Goal: Task Accomplishment & Management: Use online tool/utility

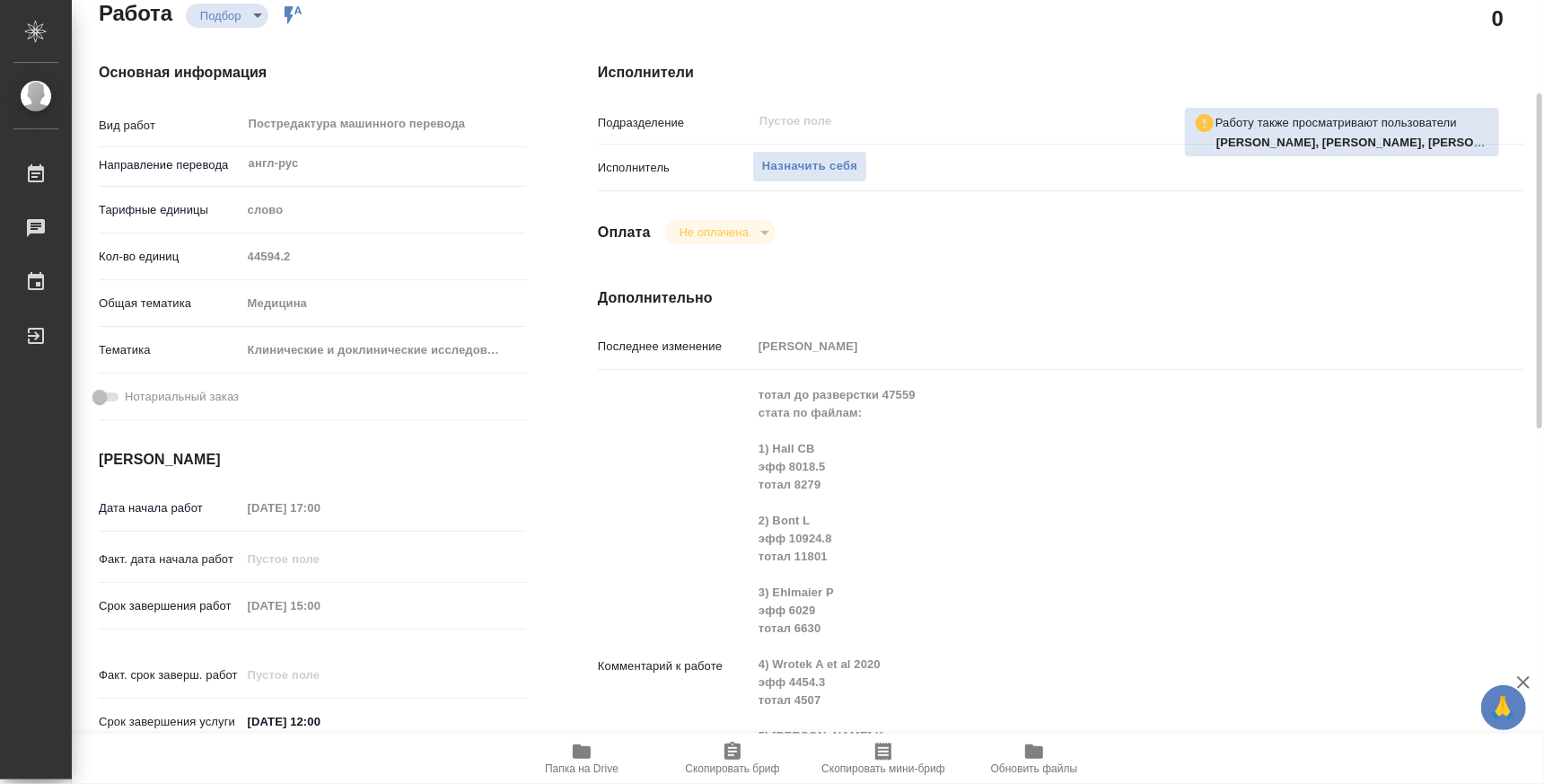
scroll to position [331, 0]
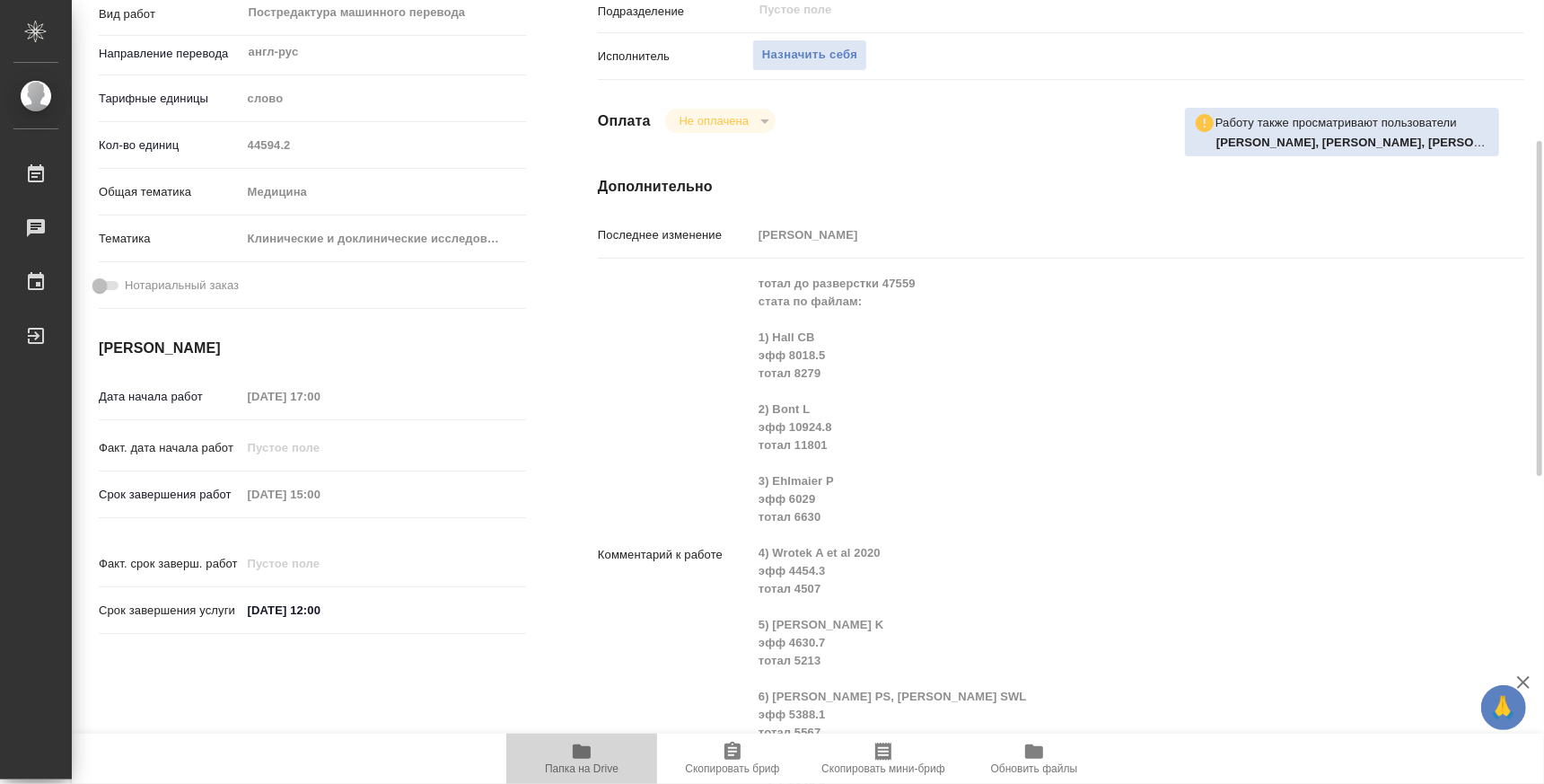
click at [581, 754] on icon "button" at bounding box center [581, 751] width 18 height 15
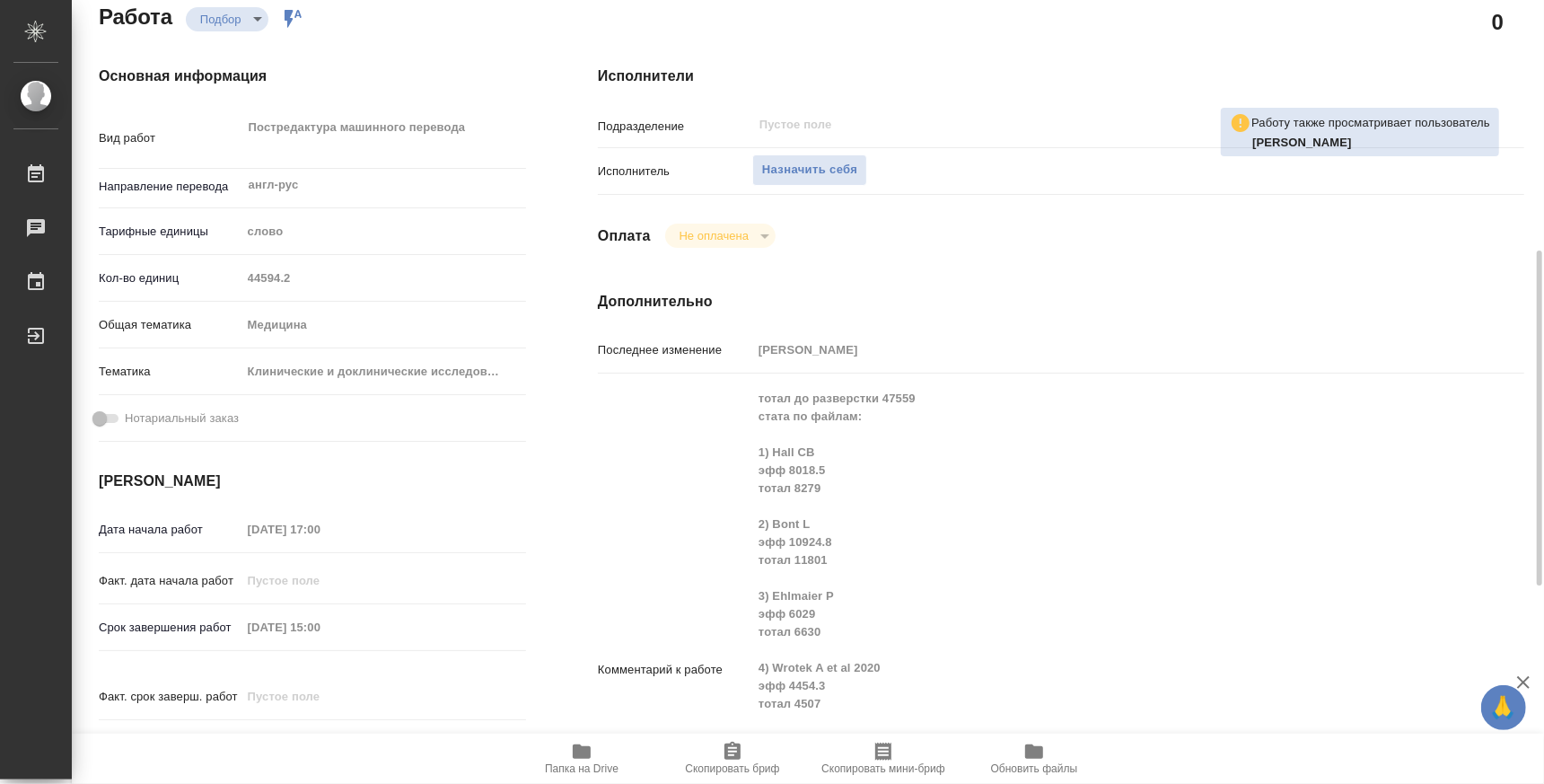
scroll to position [327, 0]
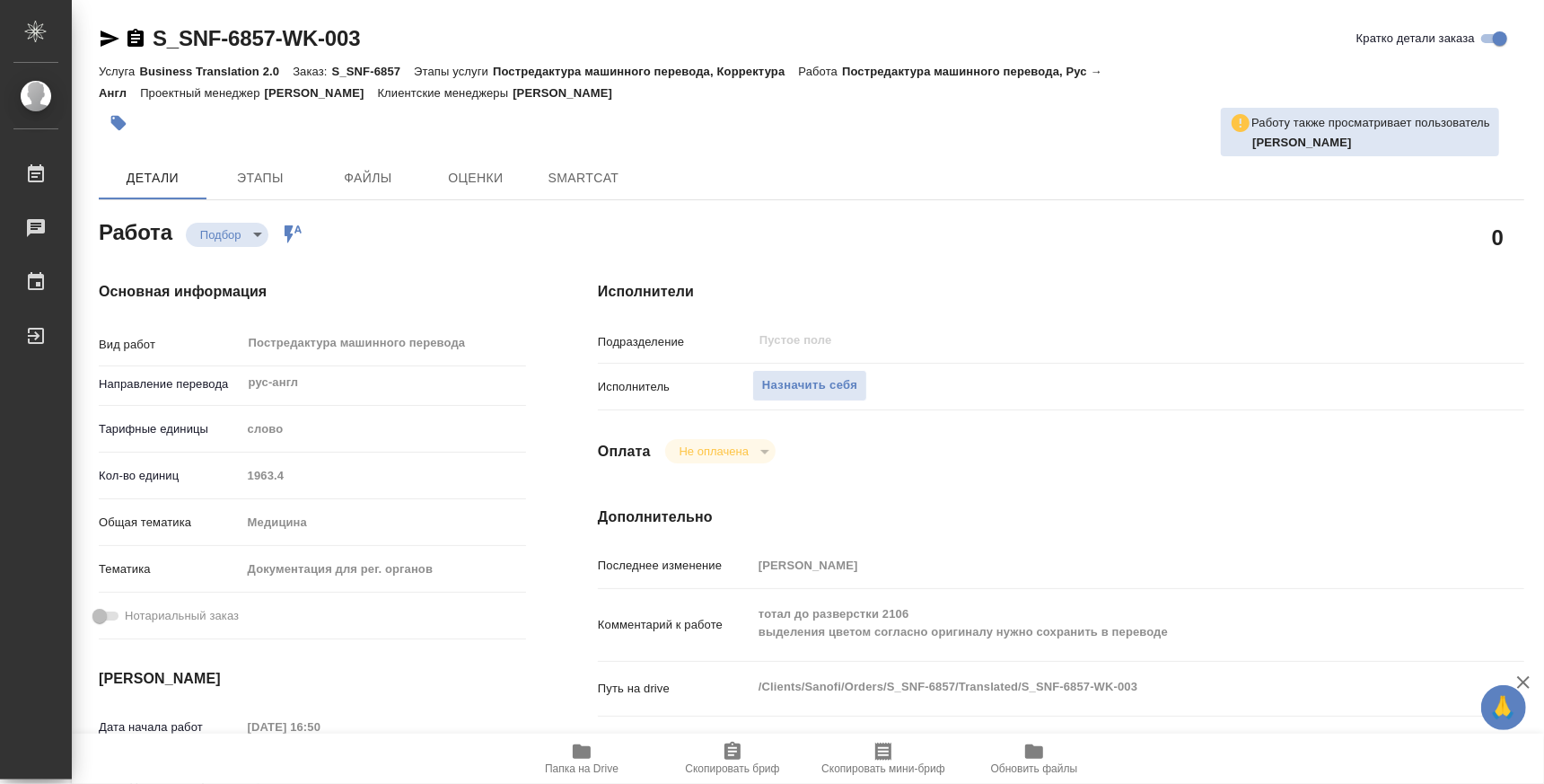
type textarea "x"
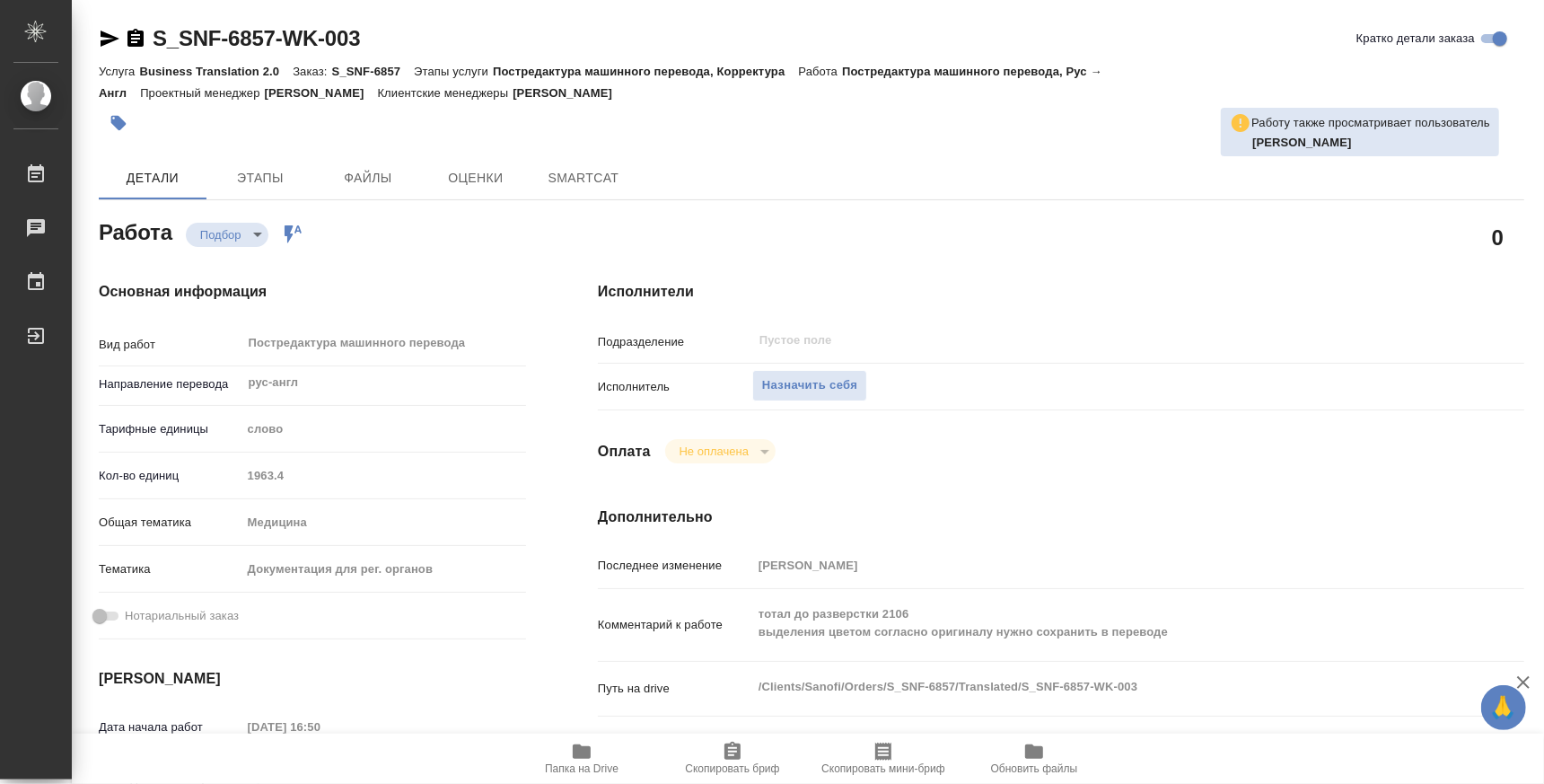
type textarea "x"
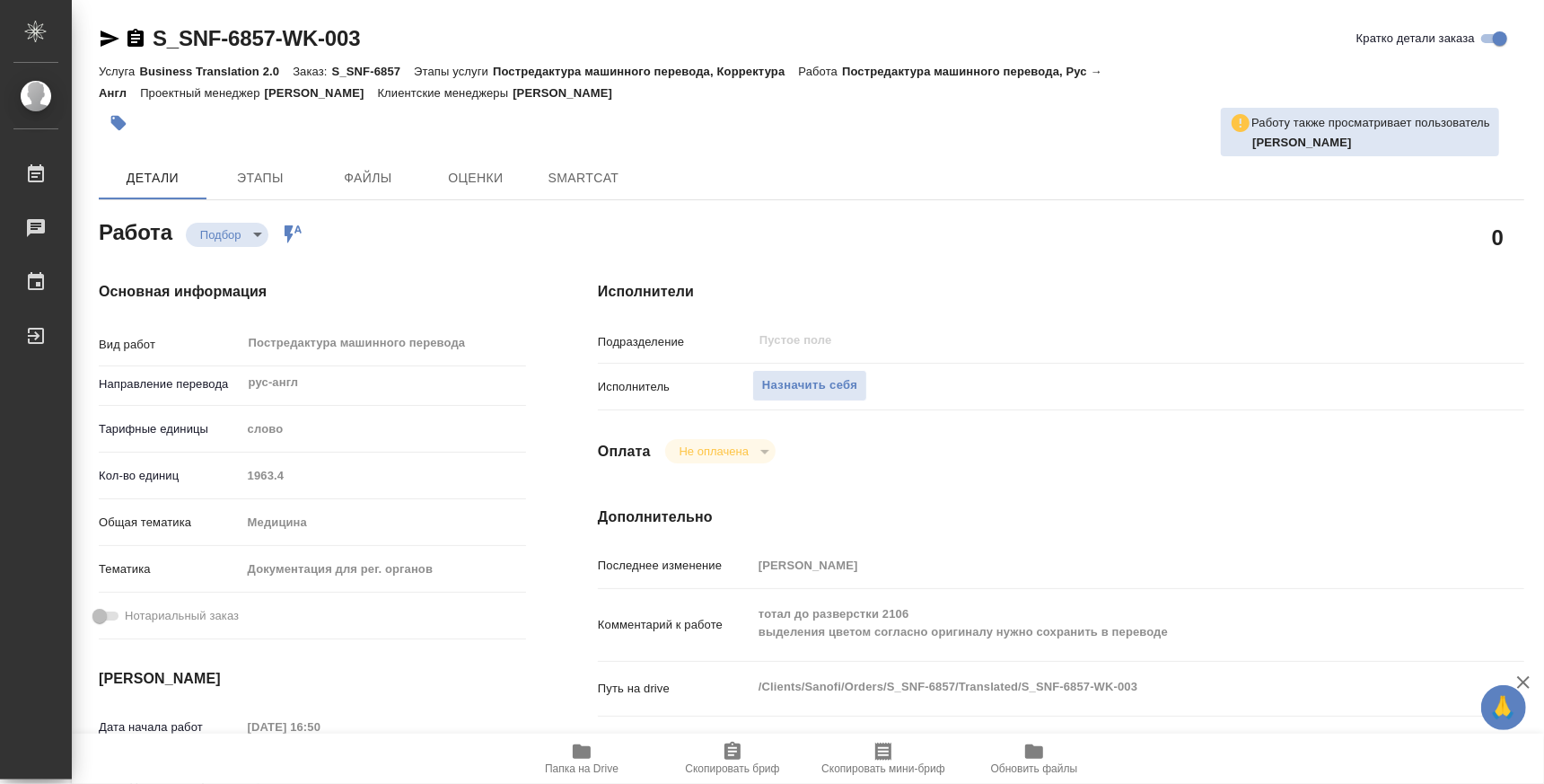
type textarea "x"
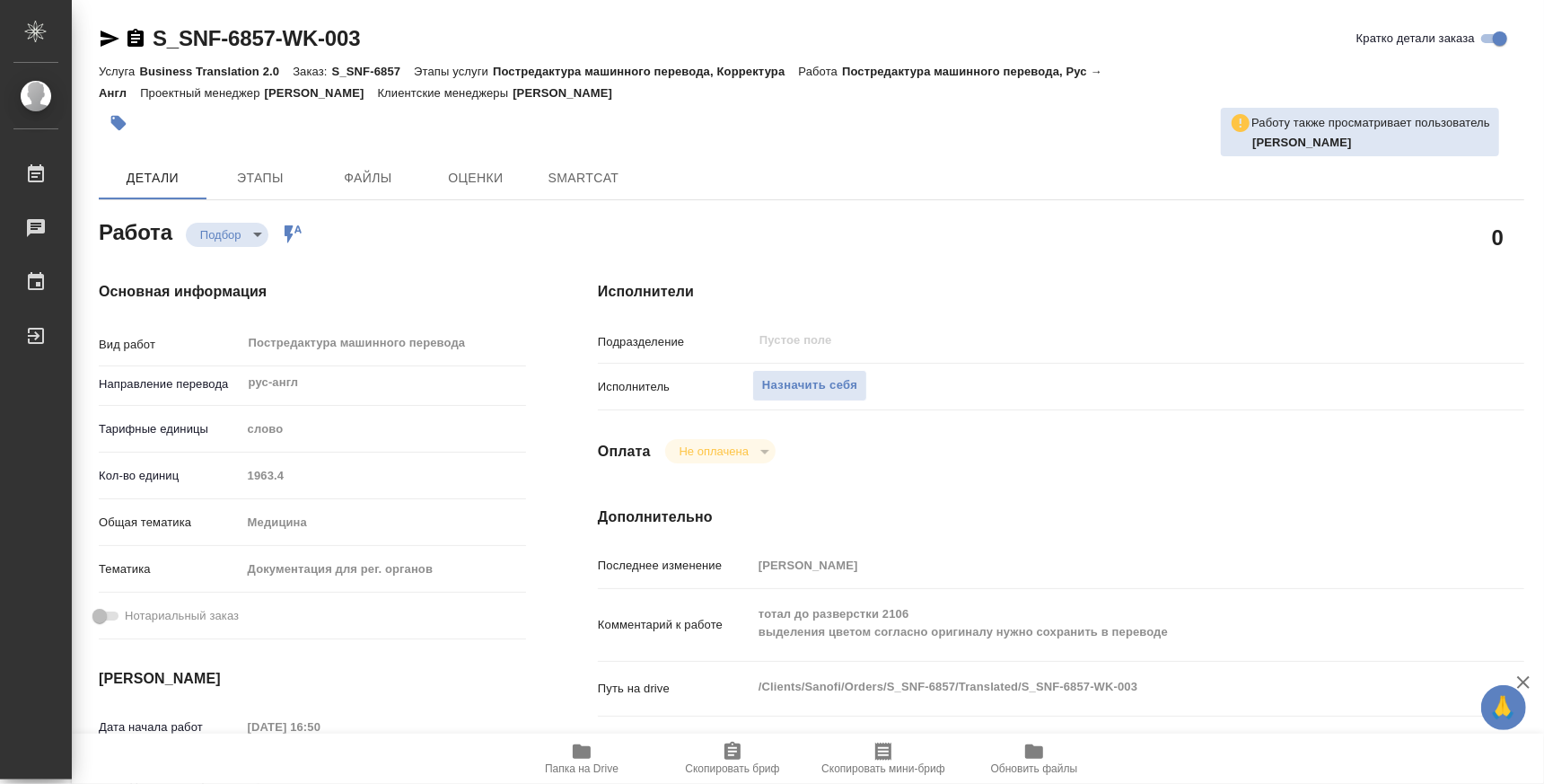
type textarea "x"
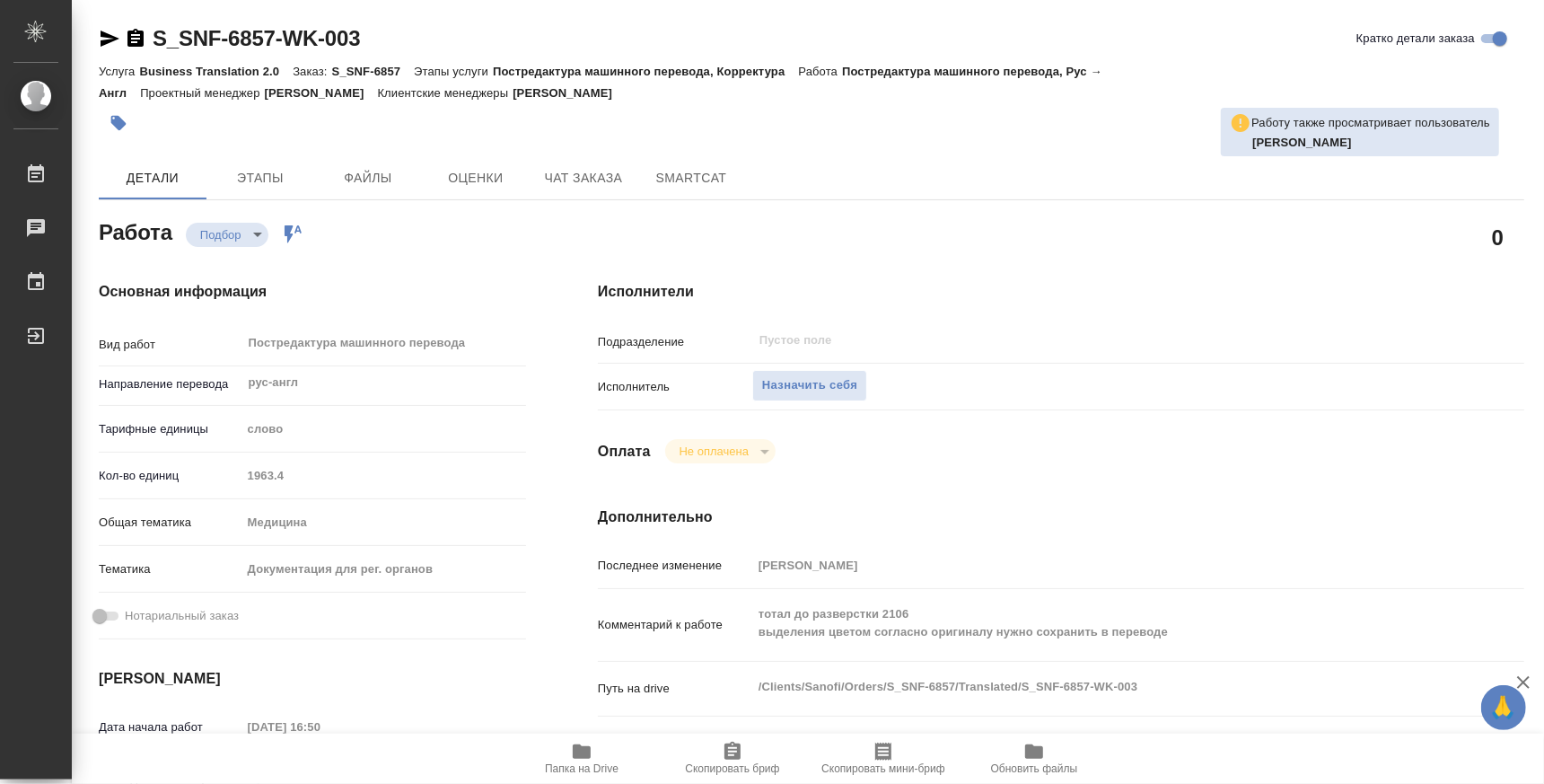
type textarea "x"
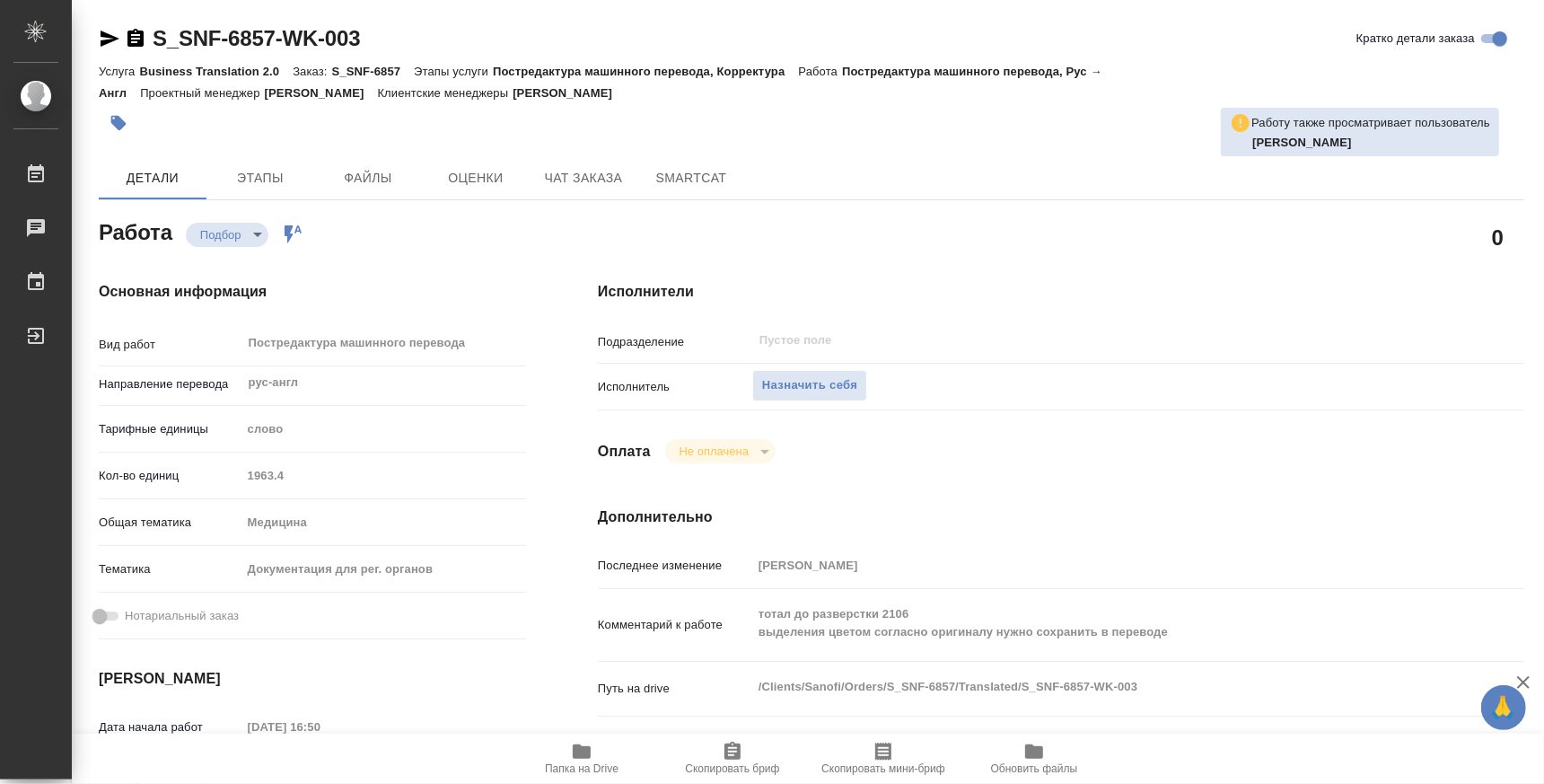
type textarea "x"
